Goal: Navigation & Orientation: Find specific page/section

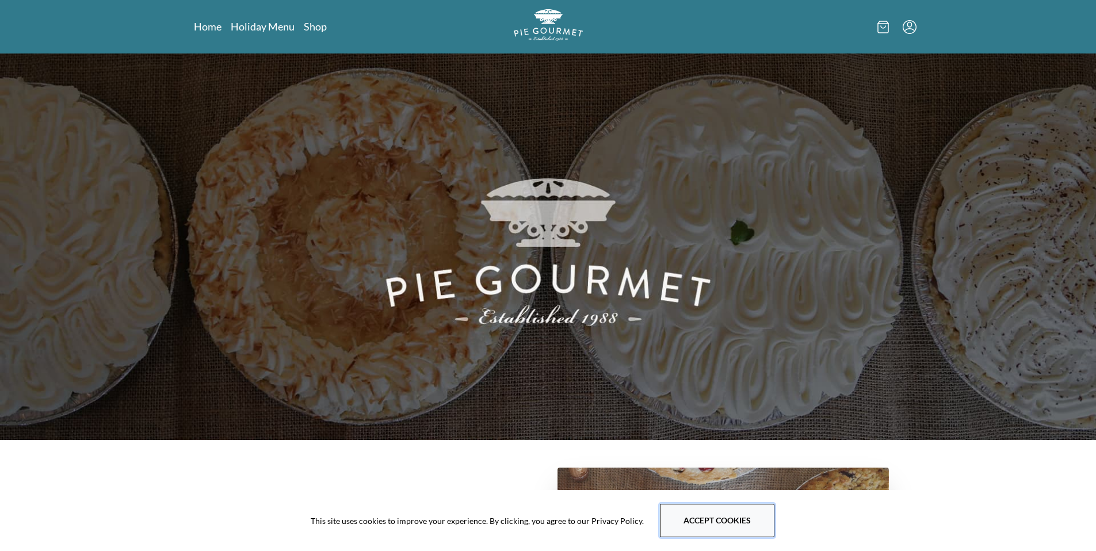
click at [720, 526] on button "Accept cookies" at bounding box center [717, 520] width 115 height 33
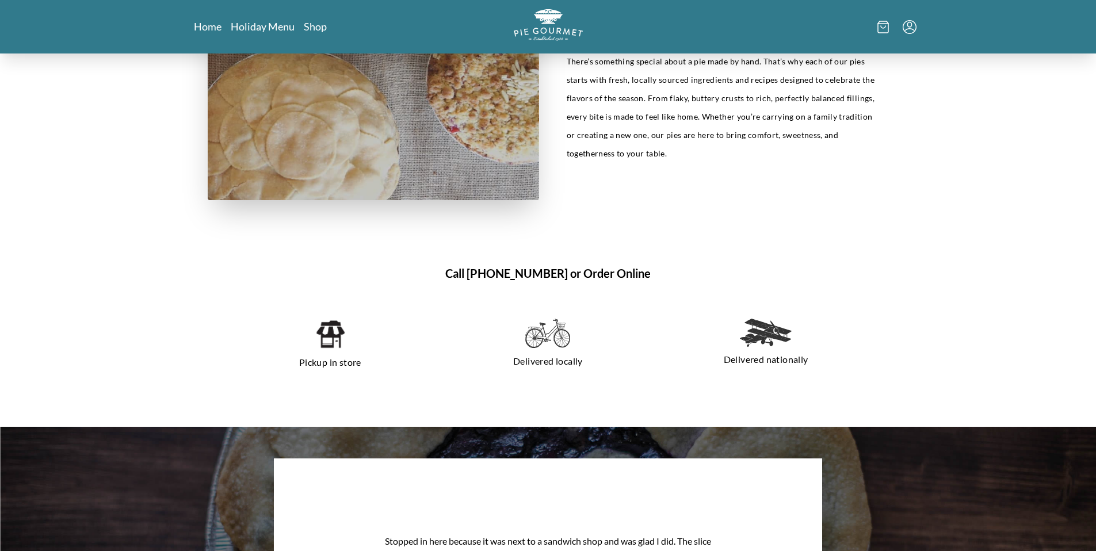
scroll to position [713, 0]
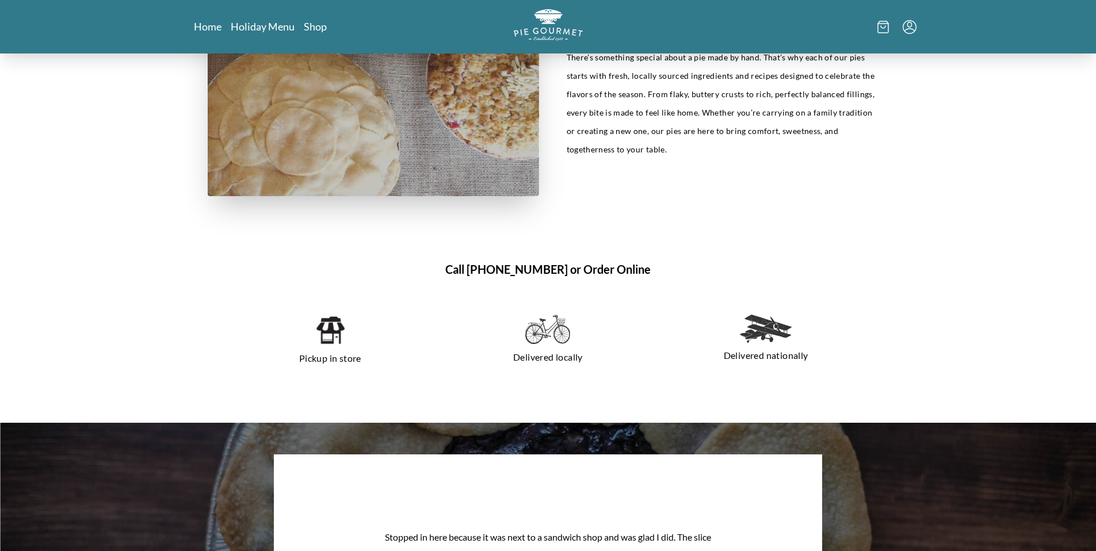
click at [325, 334] on img at bounding box center [329, 330] width 29 height 31
click at [347, 362] on p "Pickup in store" at bounding box center [330, 358] width 191 height 18
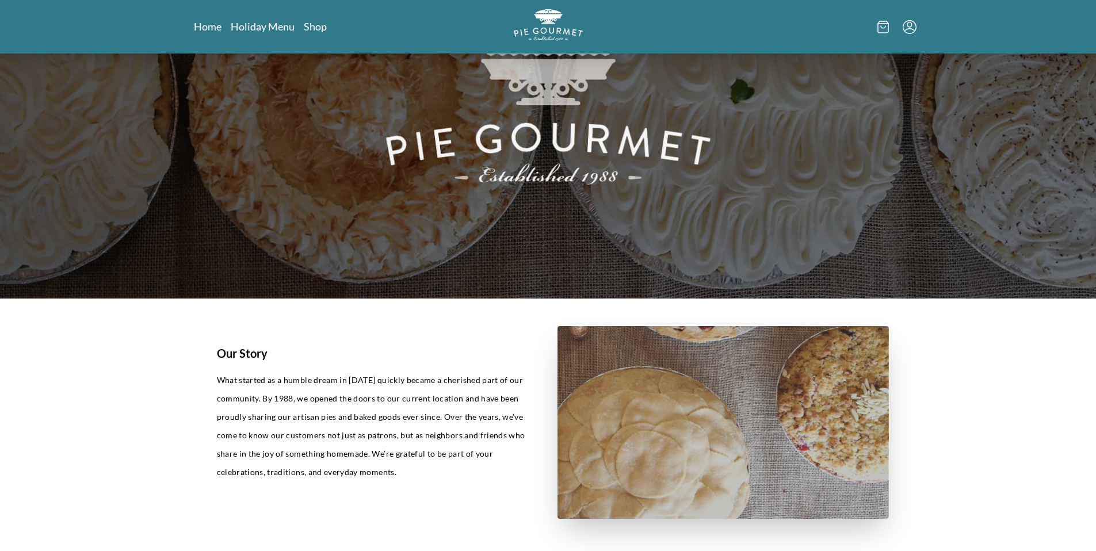
scroll to position [0, 0]
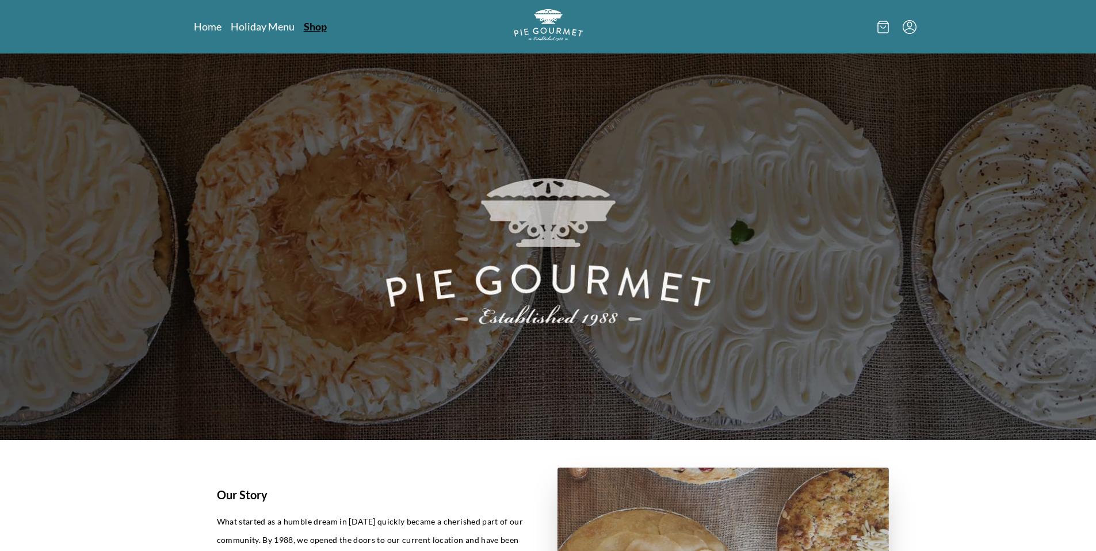
click at [313, 29] on link "Shop" at bounding box center [315, 27] width 23 height 14
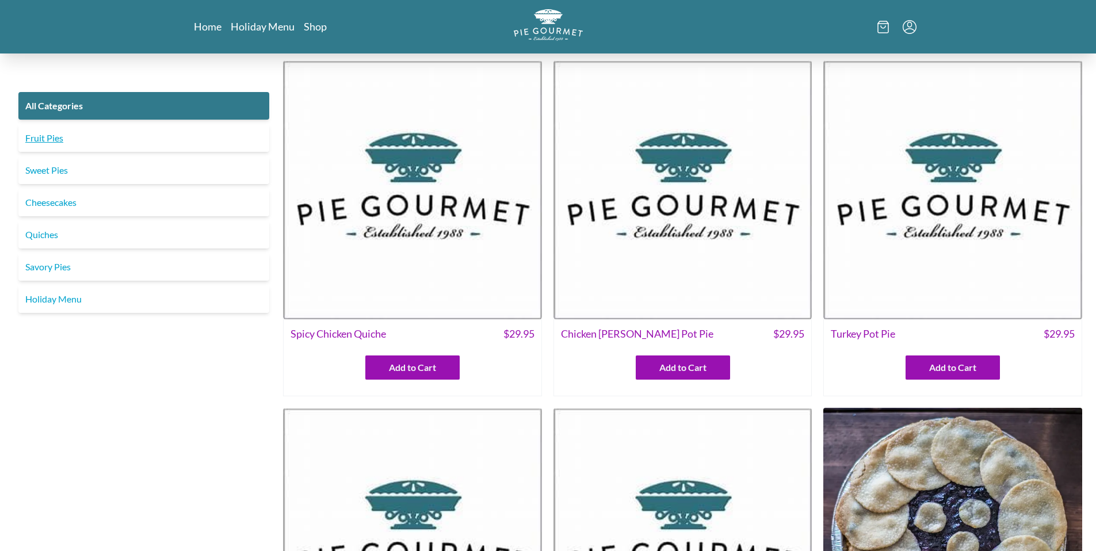
click at [41, 139] on link "Fruit Pies" at bounding box center [143, 138] width 251 height 28
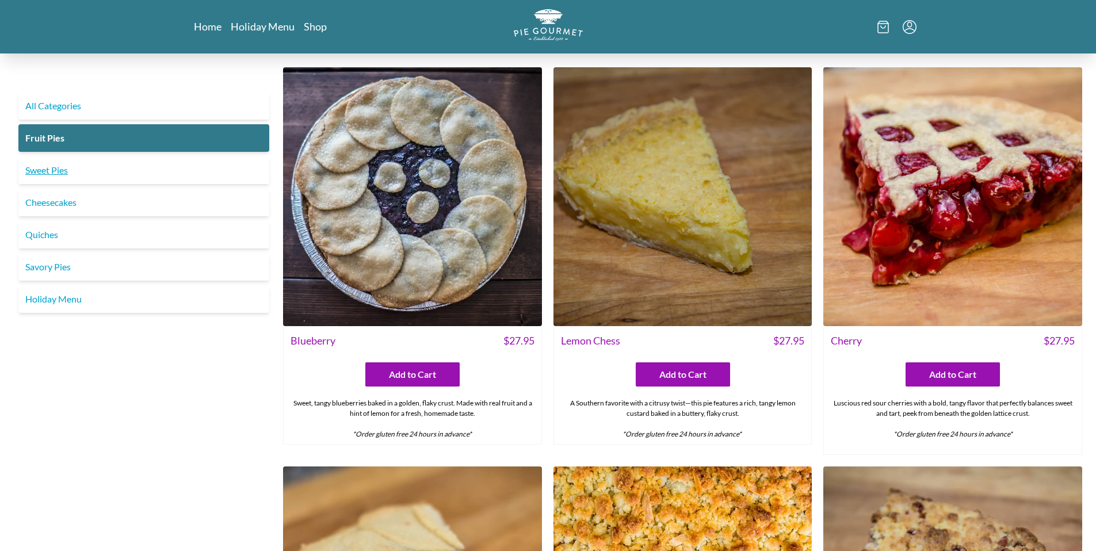
click at [48, 173] on link "Sweet Pies" at bounding box center [143, 171] width 251 height 28
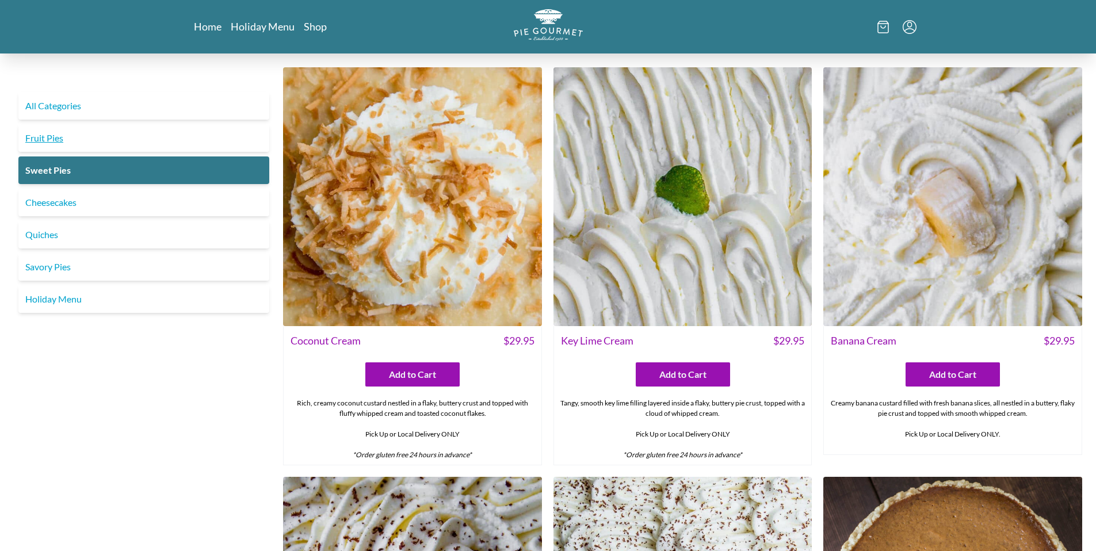
click at [64, 139] on link "Fruit Pies" at bounding box center [143, 138] width 251 height 28
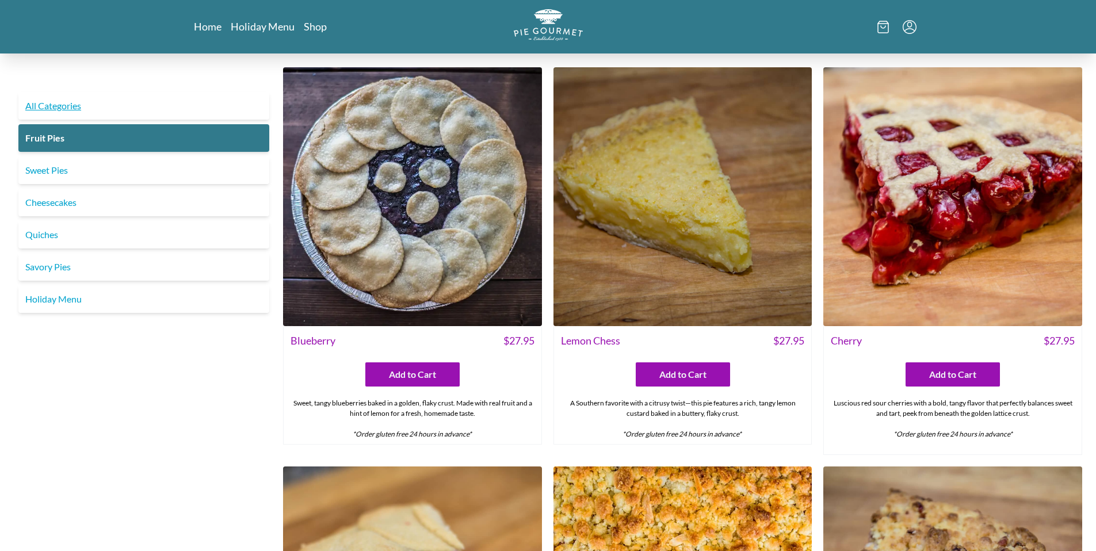
click at [71, 105] on link "All Categories" at bounding box center [143, 106] width 251 height 28
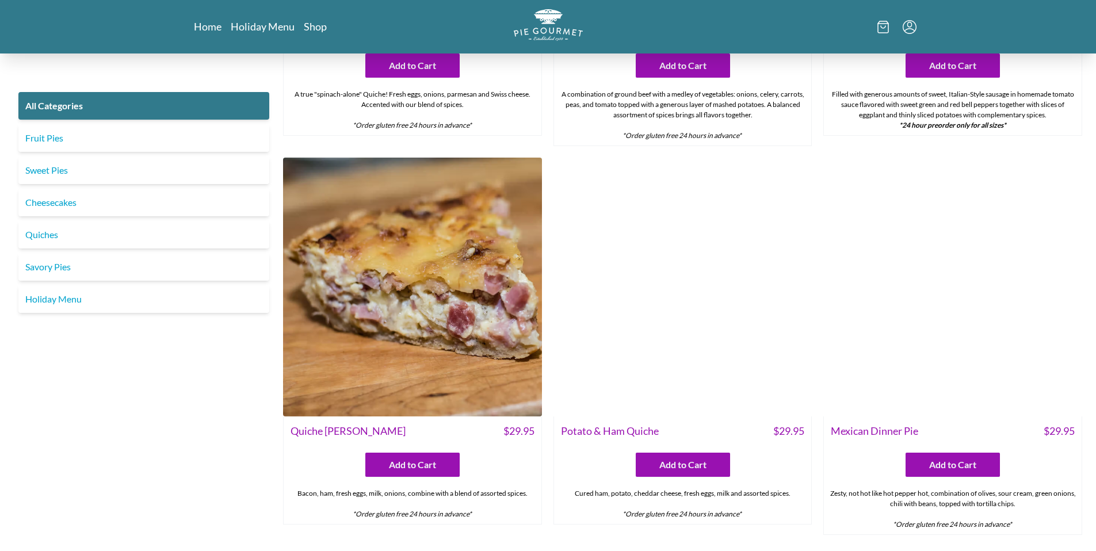
scroll to position [1397, 0]
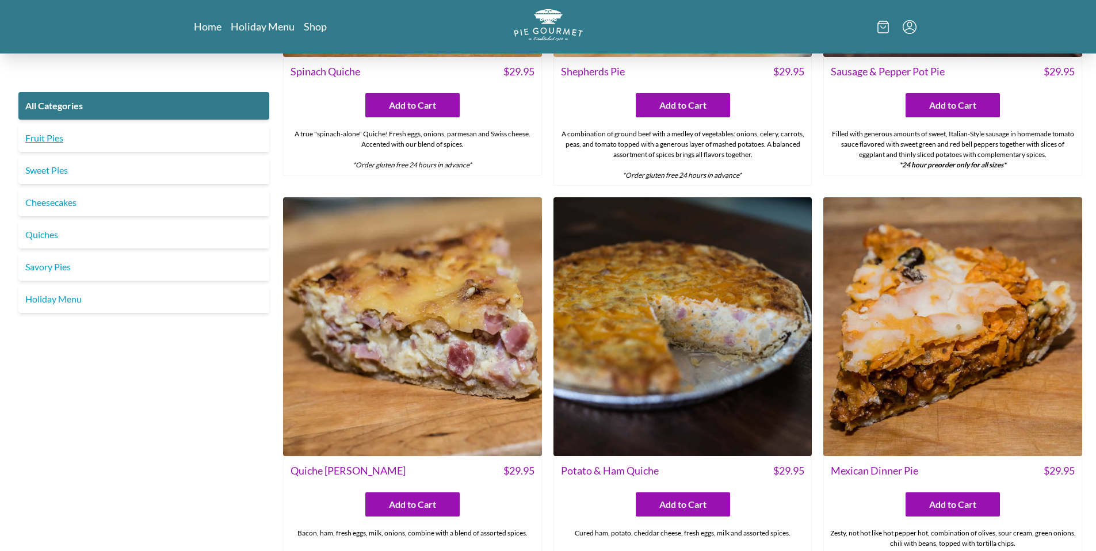
click at [42, 138] on link "Fruit Pies" at bounding box center [143, 138] width 251 height 28
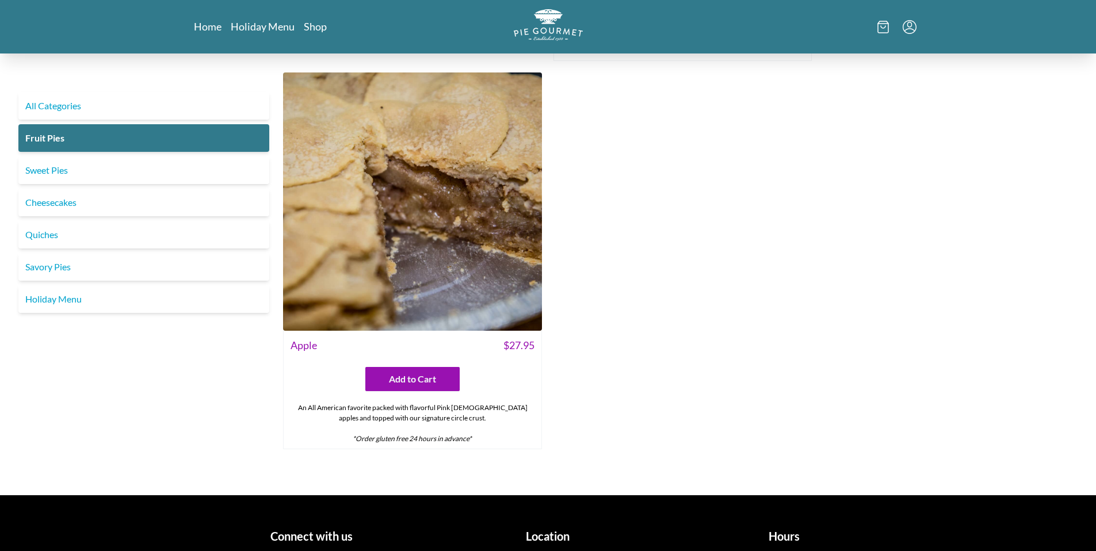
scroll to position [1265, 0]
